Goal: Submit feedback/report problem: Submit feedback/report problem

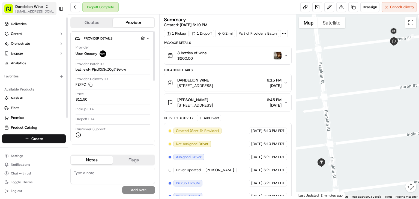
click at [31, 10] on span "[EMAIL_ADDRESS][DOMAIN_NAME]" at bounding box center [34, 11] width 39 height 4
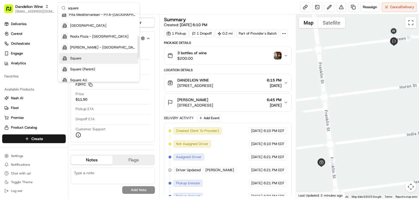
scroll to position [68, 0]
type input "square"
click at [84, 61] on div "Square" at bounding box center [98, 58] width 79 height 11
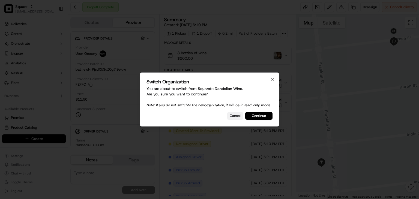
click at [239, 120] on button "Cancel" at bounding box center [235, 116] width 16 height 8
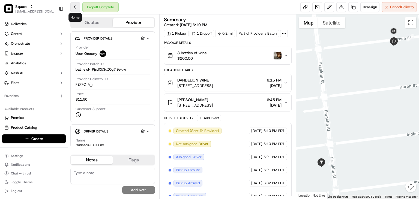
click at [76, 7] on button at bounding box center [75, 7] width 10 height 10
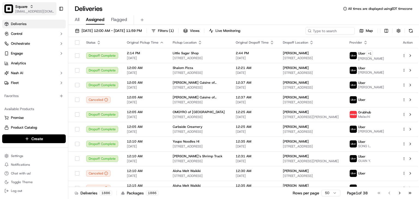
click at [28, 9] on span "[EMAIL_ADDRESS][DOMAIN_NAME]" at bounding box center [34, 11] width 39 height 4
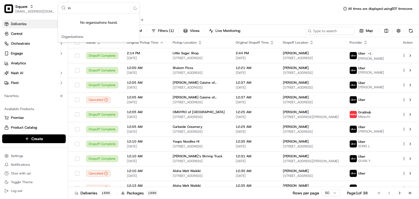
type input "i"
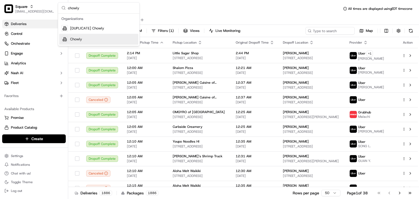
type input "chowly"
click at [86, 40] on div "Chowly" at bounding box center [98, 39] width 79 height 11
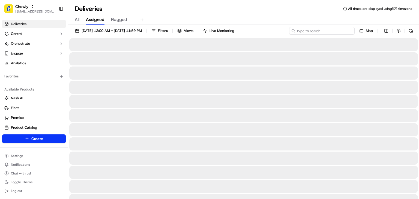
click at [335, 32] on input at bounding box center [321, 31] width 65 height 8
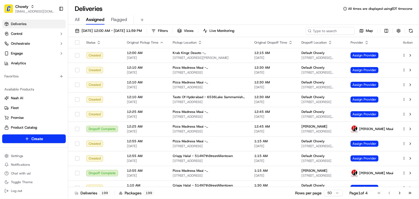
click at [234, 10] on div "Deliveries All times are displayed using EDT timezone" at bounding box center [243, 8] width 351 height 9
click at [264, 20] on div "All Assigned Flagged" at bounding box center [243, 20] width 351 height 10
click at [319, 28] on input at bounding box center [321, 31] width 65 height 8
type input "m"
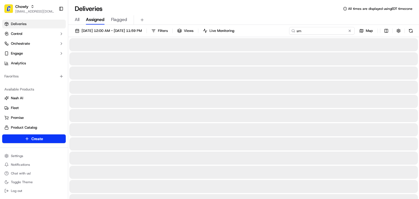
type input "s"
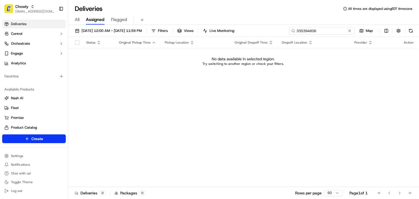
click at [309, 30] on input "335394606" at bounding box center [321, 31] width 65 height 8
type input "335394606"
click at [75, 23] on button "All" at bounding box center [77, 19] width 5 height 9
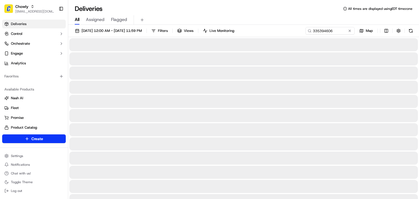
click at [77, 20] on span "All" at bounding box center [77, 19] width 5 height 7
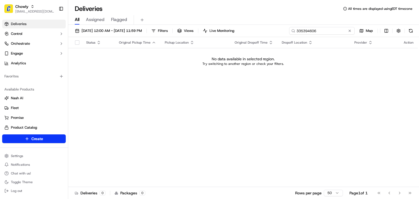
click at [337, 30] on input "335394606" at bounding box center [321, 31] width 65 height 8
click at [315, 29] on input "335394606" at bounding box center [321, 31] width 65 height 8
click at [104, 31] on span "[DATE] 12:00 AM - [DATE] 11:59 PM" at bounding box center [112, 30] width 60 height 5
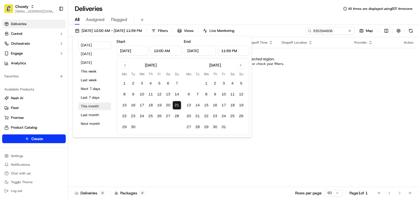
drag, startPoint x: 93, startPoint y: 107, endPoint x: 159, endPoint y: 88, distance: 69.2
click at [92, 107] on button "This month" at bounding box center [94, 107] width 33 height 8
type input "[DATE]"
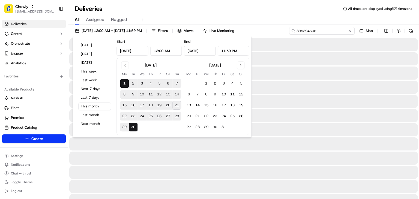
click at [333, 29] on input "335394606" at bounding box center [321, 31] width 65 height 8
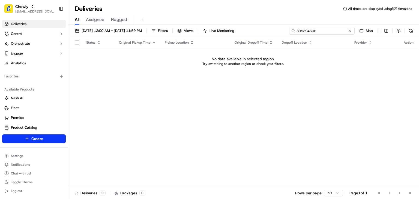
click at [307, 29] on input "335394606" at bounding box center [321, 31] width 65 height 8
drag, startPoint x: 295, startPoint y: 77, endPoint x: 303, endPoint y: 59, distance: 18.9
click at [295, 77] on div "Status Original Pickup Time Pickup Location Original Dropoff Time Dropoff Locat…" at bounding box center [243, 112] width 350 height 150
click at [317, 28] on input "335394606" at bounding box center [321, 31] width 65 height 8
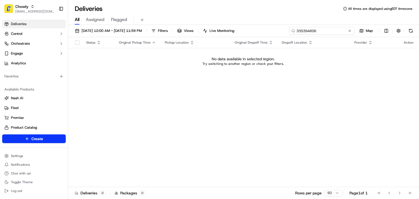
click at [322, 32] on input "335394606" at bounding box center [321, 31] width 65 height 8
click at [314, 29] on input "335394606" at bounding box center [321, 31] width 65 height 8
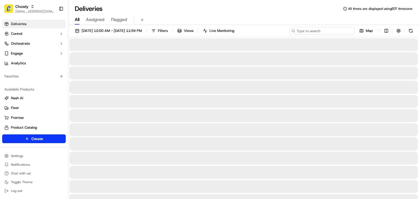
type input "o"
type input "S"
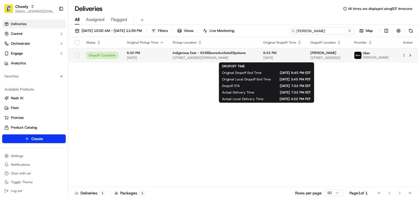
type input "[PERSON_NAME]"
click at [287, 55] on span "6:45 PM" at bounding box center [282, 53] width 38 height 4
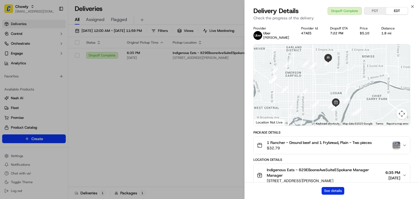
click at [339, 190] on button "See details" at bounding box center [333, 191] width 23 height 8
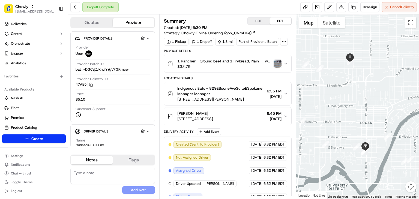
click at [260, 20] on button "PDT" at bounding box center [259, 20] width 22 height 7
click at [267, 116] on span "[DATE]" at bounding box center [274, 118] width 15 height 5
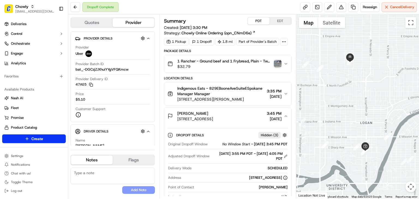
click at [267, 116] on span "[DATE]" at bounding box center [274, 118] width 15 height 5
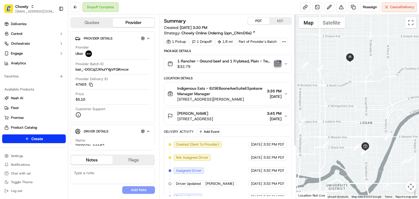
scroll to position [1, 0]
click at [284, 63] on icon "button" at bounding box center [286, 63] width 4 height 4
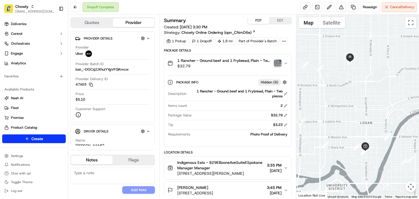
click at [278, 63] on img "button" at bounding box center [278, 63] width 8 height 8
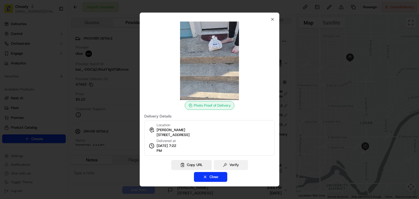
scroll to position [1, 0]
click at [216, 178] on button "Close" at bounding box center [210, 177] width 33 height 10
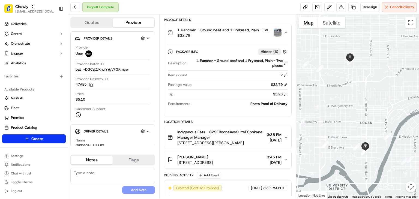
scroll to position [0, 0]
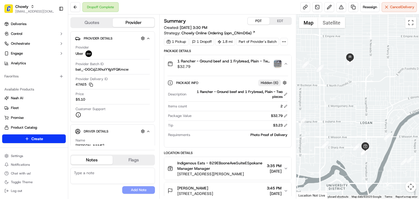
click at [250, 62] on span "1 Rancher - Ground beef and 1 Frybread, Plain - Two pieces" at bounding box center [224, 60] width 94 height 5
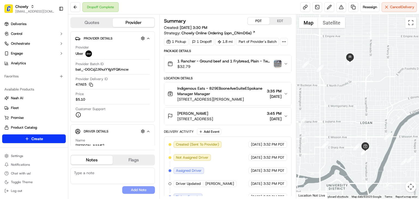
click at [285, 63] on icon "button" at bounding box center [286, 64] width 4 height 4
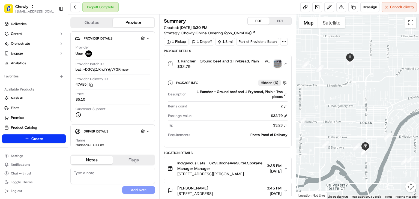
click at [285, 63] on icon "button" at bounding box center [286, 64] width 4 height 4
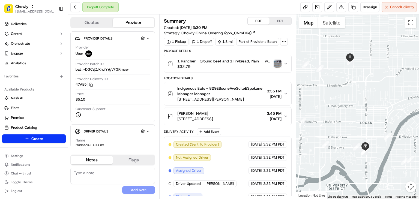
click at [286, 92] on icon "button" at bounding box center [286, 94] width 4 height 4
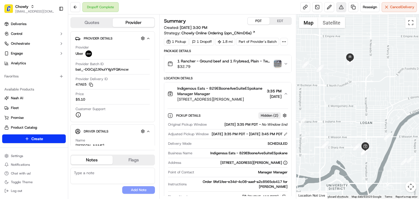
click at [338, 8] on button at bounding box center [341, 7] width 10 height 10
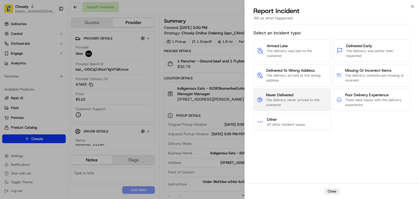
click at [278, 100] on span "The delivery never arrived to the customer" at bounding box center [296, 103] width 61 height 10
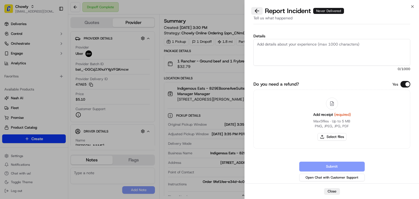
click at [260, 11] on button at bounding box center [256, 11] width 11 height 8
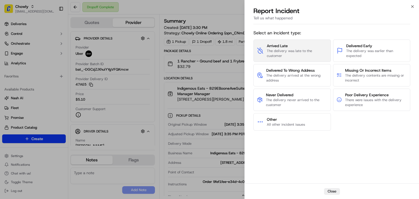
click at [294, 49] on span "The delivery was late to the customer" at bounding box center [297, 54] width 61 height 10
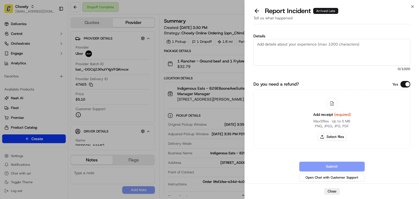
click at [403, 84] on button "Do you need a refund?" at bounding box center [405, 84] width 10 height 7
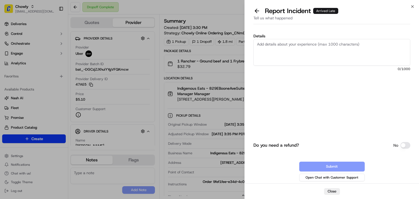
click at [315, 54] on textarea "Details" at bounding box center [331, 52] width 157 height 27
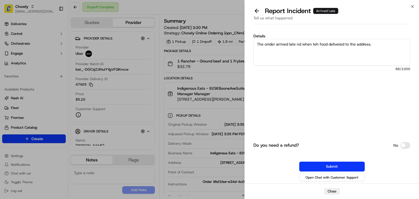
click at [269, 43] on textarea "The orrder arrived late nd when teh food delivered to the address." at bounding box center [331, 52] width 157 height 27
click at [295, 44] on textarea "The order arrived late nd when teh food delivered to the address." at bounding box center [331, 52] width 157 height 27
click at [314, 42] on textarea "The order arrived late and when teh food delivered to the address." at bounding box center [331, 52] width 157 height 27
click at [318, 44] on textarea "The order arrived late and when teh food delivered to the address." at bounding box center [331, 52] width 157 height 27
click at [385, 44] on textarea "The order arrived late and when the food was delivered to the address." at bounding box center [331, 52] width 157 height 27
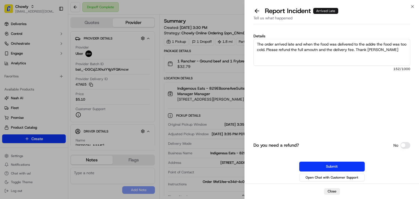
drag, startPoint x: 384, startPoint y: 53, endPoint x: 204, endPoint y: 33, distance: 181.4
click at [203, 33] on body "Chowly rpajulas@nashhelp.com Toggle Sidebar Deliveries Control Orchestrate Enga…" at bounding box center [209, 99] width 419 height 199
drag, startPoint x: 339, startPoint y: 43, endPoint x: 353, endPoint y: 50, distance: 15.0
click at [339, 43] on textarea "The order arrived late and when the food was delivered to the addre the food wa…" at bounding box center [331, 52] width 157 height 27
drag, startPoint x: 338, startPoint y: 49, endPoint x: 186, endPoint y: 13, distance: 156.1
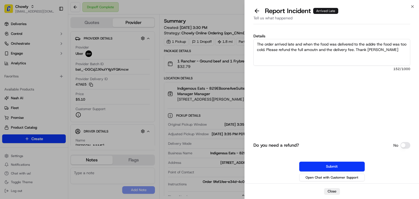
click at [186, 13] on body "Chowly rpajulas@nashhelp.com Toggle Sidebar Deliveries Control Orchestrate Enga…" at bounding box center [209, 99] width 419 height 199
paste textarea ", and when it was delivered to the address, the food was already too cold. Kind…"
drag, startPoint x: 284, startPoint y: 49, endPoint x: 242, endPoint y: 40, distance: 42.8
click at [242, 40] on body "Chowly rpajulas@nashhelp.com Toggle Sidebar Deliveries Control Orchestrate Enga…" at bounding box center [209, 99] width 419 height 199
type textarea "The order arrived late, and when it was delivered to the address, the food was …"
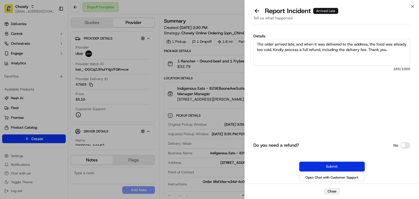
click at [353, 167] on button "Submit" at bounding box center [331, 167] width 65 height 10
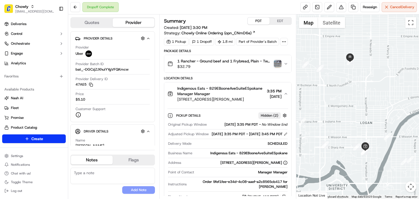
click at [125, 174] on textarea at bounding box center [112, 176] width 85 height 16
paste textarea "The order arrived late, and when it was delivered to the address, the food was …"
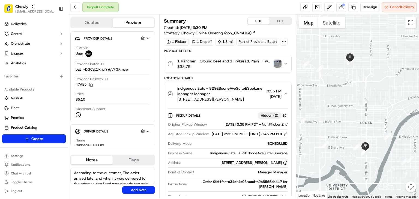
click at [125, 172] on textarea "According to the customer, The order arrived late, and when it was delivered to…" at bounding box center [112, 176] width 85 height 16
type textarea "According to the customer, the order arrived late, and when it was delivered to…"
click at [146, 188] on button "Add Note" at bounding box center [138, 190] width 33 height 8
